Goal: Task Accomplishment & Management: Use online tool/utility

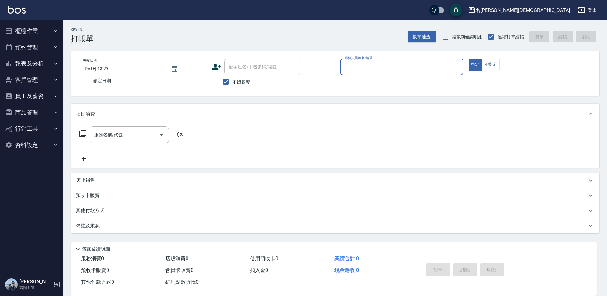
click at [357, 62] on input "服務人員姓名/編號" at bounding box center [402, 66] width 118 height 11
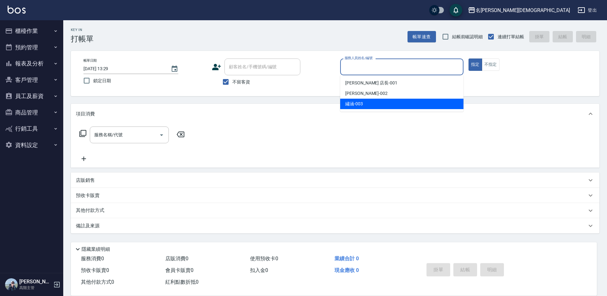
click at [368, 98] on ul "[PERSON_NAME] 店長 -001 香香 -002 繡涵 -003" at bounding box center [401, 93] width 123 height 36
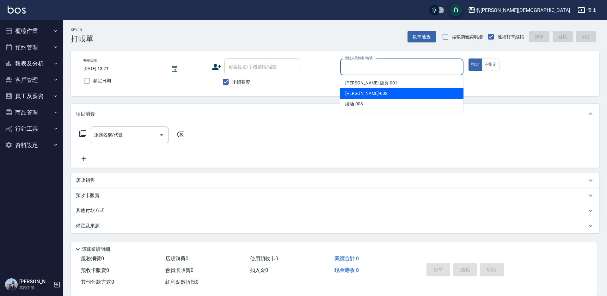
click at [367, 95] on div "香香 -002" at bounding box center [401, 93] width 123 height 10
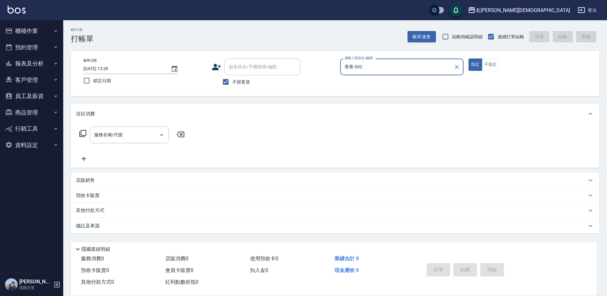
type input "香香-002"
click at [105, 132] on div "服務名稱/代號 服務名稱/代號" at bounding box center [129, 135] width 79 height 17
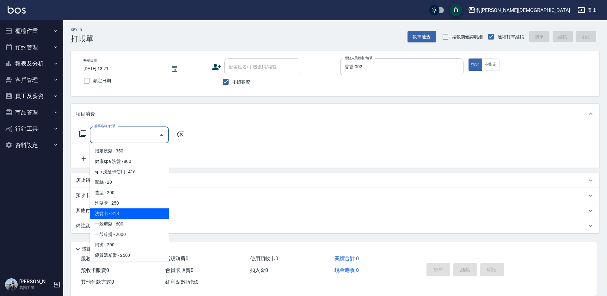
click at [141, 216] on span "洗髮卡 - 318" at bounding box center [129, 213] width 79 height 10
type input "洗髮卡(108)"
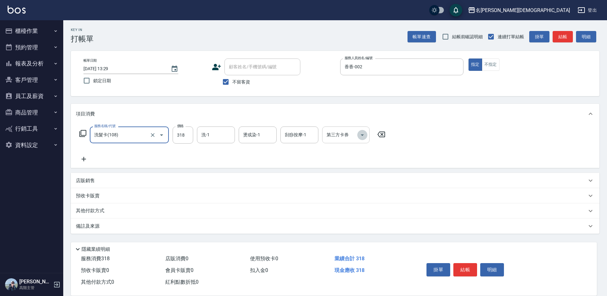
click at [362, 140] on button "Open" at bounding box center [362, 135] width 10 height 10
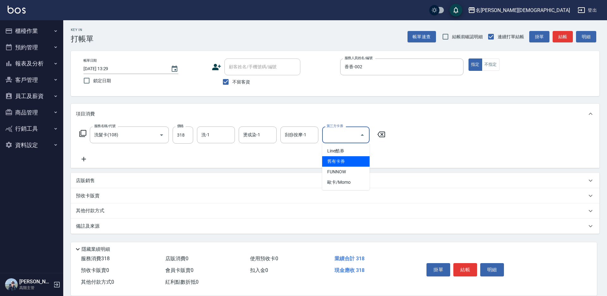
click at [355, 160] on span "舊有卡券" at bounding box center [345, 161] width 47 height 10
type input "舊有卡券"
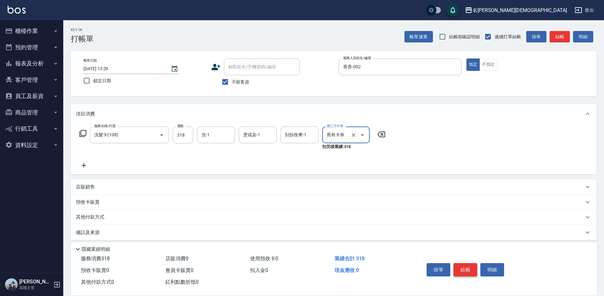
click at [460, 268] on button "結帳" at bounding box center [466, 269] width 24 height 13
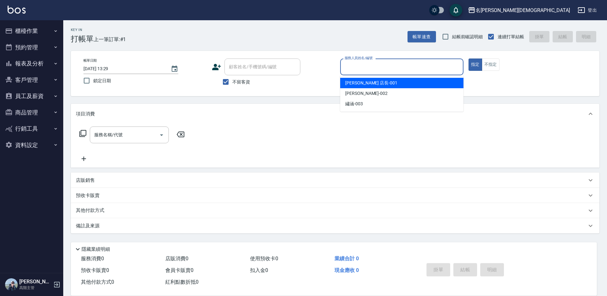
click at [368, 65] on input "服務人員姓名/編號" at bounding box center [402, 66] width 118 height 11
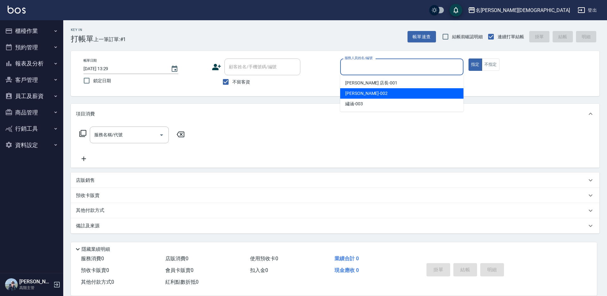
drag, startPoint x: 355, startPoint y: 92, endPoint x: 341, endPoint y: 96, distance: 14.5
click at [355, 93] on span "香香 -002" at bounding box center [366, 93] width 42 height 7
type input "香香-002"
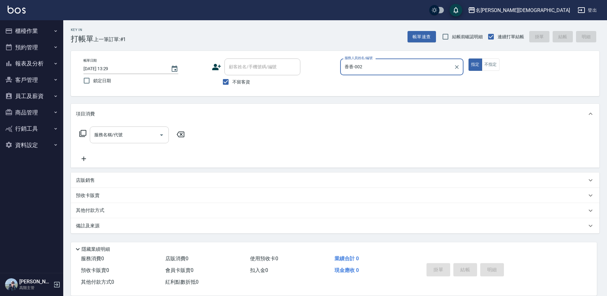
click at [103, 137] on div "服務名稱/代號 服務名稱/代號" at bounding box center [129, 135] width 79 height 17
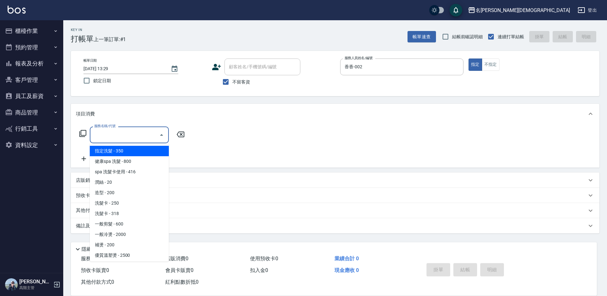
click at [119, 150] on span "指定洗髮 - 350" at bounding box center [129, 151] width 79 height 10
type input "指定洗髮(101)"
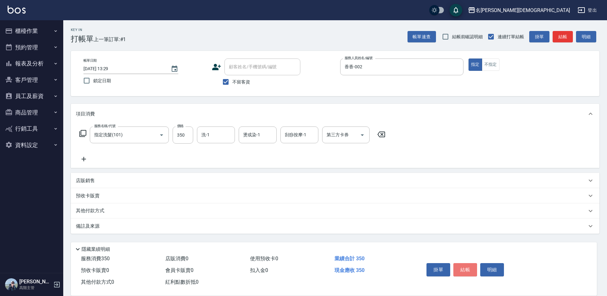
drag, startPoint x: 467, startPoint y: 267, endPoint x: 462, endPoint y: 263, distance: 6.3
click at [467, 267] on button "結帳" at bounding box center [466, 269] width 24 height 13
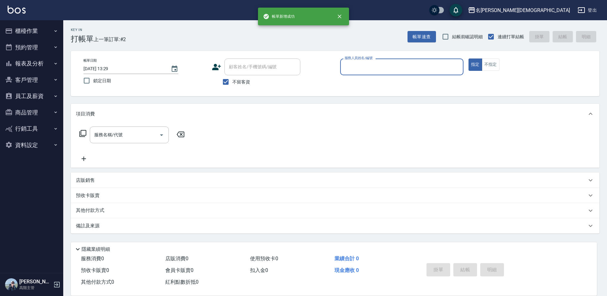
drag, startPoint x: 365, startPoint y: 65, endPoint x: 359, endPoint y: 63, distance: 6.8
click at [365, 65] on input "服務人員姓名/編號" at bounding box center [402, 66] width 118 height 11
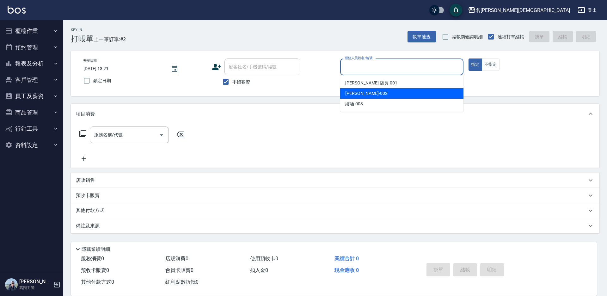
click at [374, 92] on div "香香 -002" at bounding box center [401, 93] width 123 height 10
type input "香香-002"
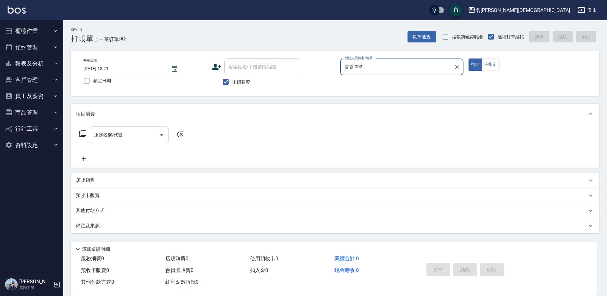
click at [109, 134] on input "服務名稱/代號" at bounding box center [125, 134] width 64 height 11
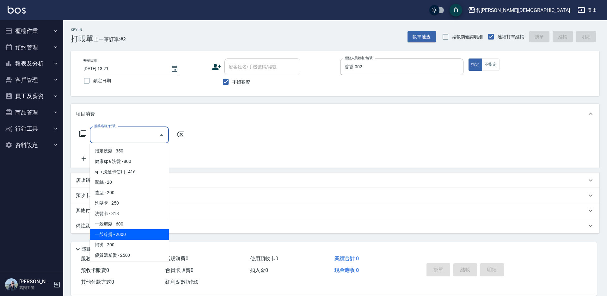
scroll to position [32, 0]
click at [121, 236] on span "染髮 - 2000" at bounding box center [129, 234] width 79 height 10
type input "染髮(401)"
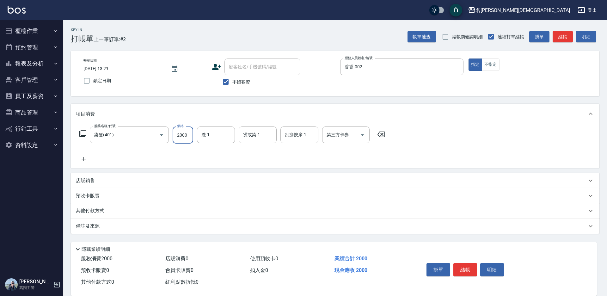
click at [184, 134] on input "2000" at bounding box center [183, 135] width 21 height 17
type input "2300"
click at [467, 268] on button "結帳" at bounding box center [466, 269] width 24 height 13
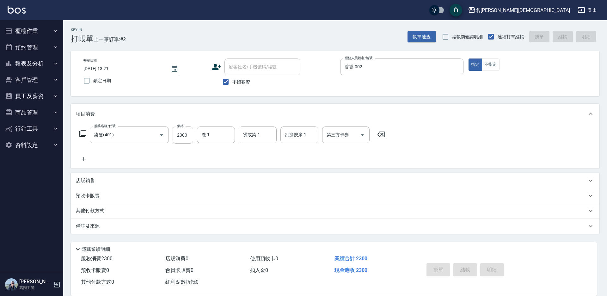
type input "[DATE] 13:30"
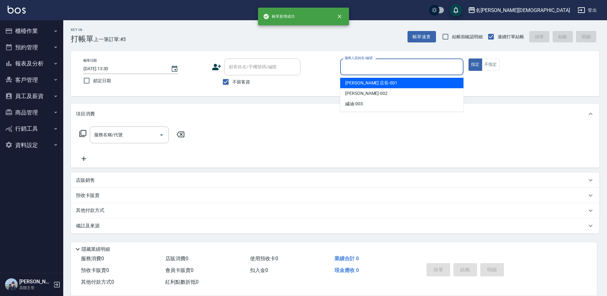
click at [353, 64] on input "服務人員姓名/編號" at bounding box center [402, 66] width 118 height 11
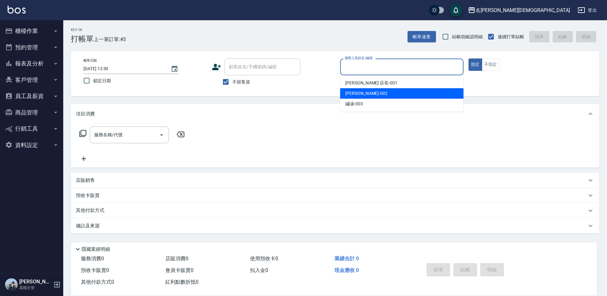
click at [351, 90] on span "香香 -002" at bounding box center [366, 93] width 42 height 7
type input "香香-002"
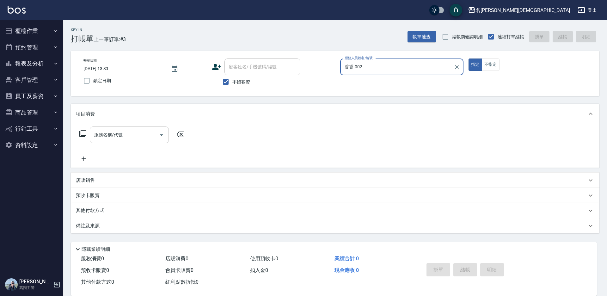
click at [98, 133] on input "服務名稱/代號" at bounding box center [125, 134] width 64 height 11
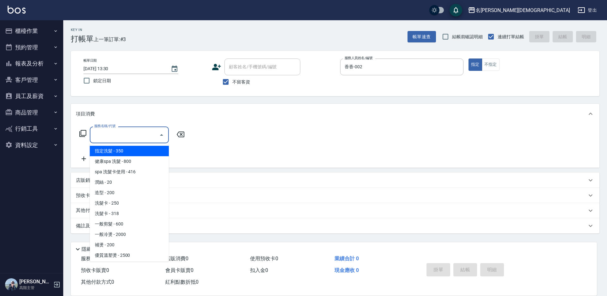
drag, startPoint x: 107, startPoint y: 152, endPoint x: 105, endPoint y: 149, distance: 3.7
click at [107, 152] on span "指定洗髮 - 350" at bounding box center [129, 151] width 79 height 10
type input "指定洗髮(101)"
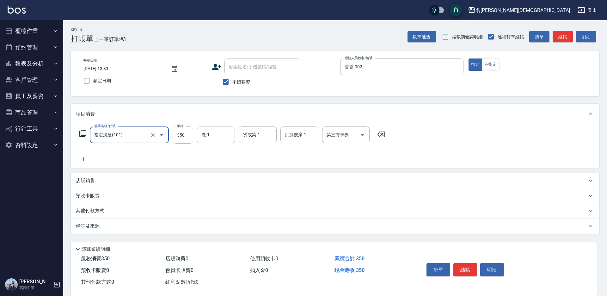
drag, startPoint x: 213, startPoint y: 130, endPoint x: 213, endPoint y: 135, distance: 4.8
click at [213, 133] on input "洗-1" at bounding box center [216, 134] width 32 height 11
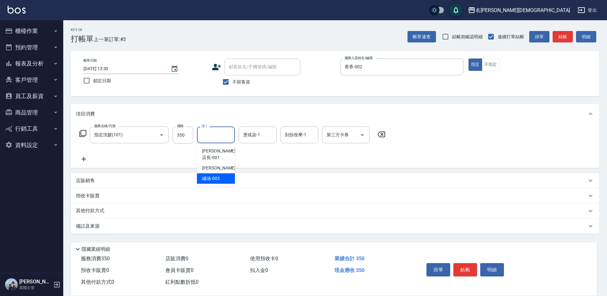
click at [214, 175] on span "繡涵 -003" at bounding box center [211, 178] width 18 height 7
type input "繡涵-003"
click at [466, 267] on button "結帳" at bounding box center [466, 269] width 24 height 13
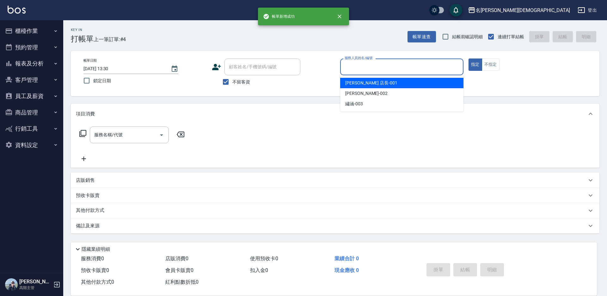
click at [357, 70] on input "服務人員姓名/編號" at bounding box center [402, 66] width 118 height 11
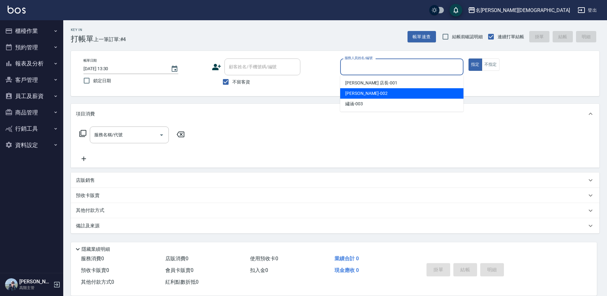
click at [356, 96] on span "香香 -002" at bounding box center [366, 93] width 42 height 7
type input "香香-002"
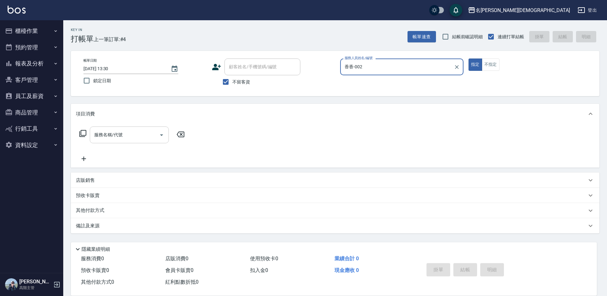
click at [132, 136] on input "服務名稱/代號" at bounding box center [125, 134] width 64 height 11
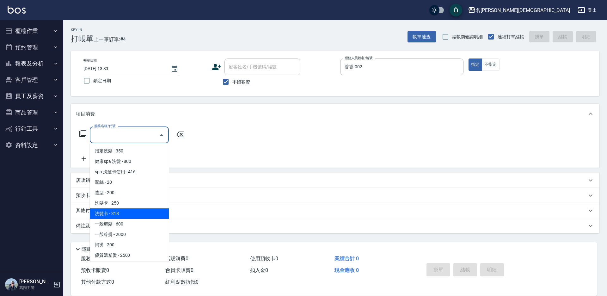
drag, startPoint x: 130, startPoint y: 212, endPoint x: 154, endPoint y: 170, distance: 48.3
click at [130, 212] on span "洗髮卡 - 318" at bounding box center [129, 213] width 79 height 10
type input "洗髮卡(108)"
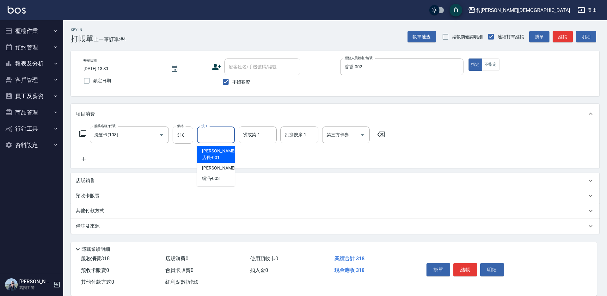
click at [206, 136] on input "洗-1" at bounding box center [216, 134] width 32 height 11
drag, startPoint x: 210, startPoint y: 171, endPoint x: 293, endPoint y: 151, distance: 85.3
click at [211, 175] on span "繡涵 -003" at bounding box center [211, 178] width 18 height 7
type input "繡涵-003"
click at [363, 135] on icon "Open" at bounding box center [362, 135] width 3 height 2
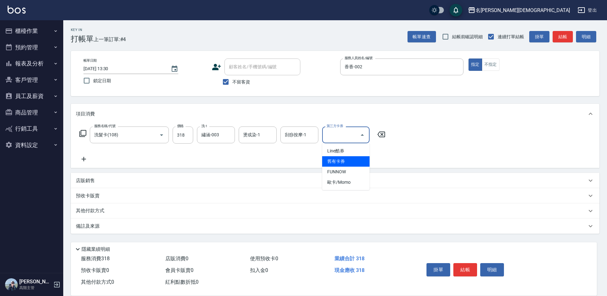
click at [345, 160] on span "舊有卡券" at bounding box center [345, 161] width 47 height 10
type input "舊有卡券"
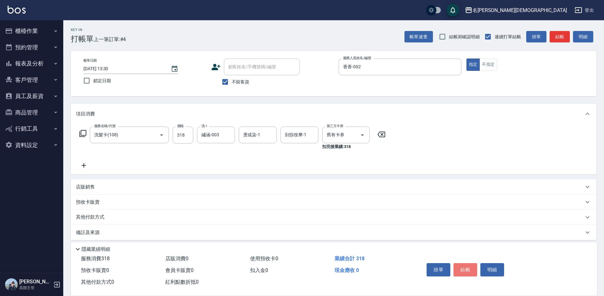
drag, startPoint x: 468, startPoint y: 267, endPoint x: 466, endPoint y: 262, distance: 5.8
click at [467, 263] on button "結帳" at bounding box center [466, 269] width 24 height 13
